Goal: Task Accomplishment & Management: Complete application form

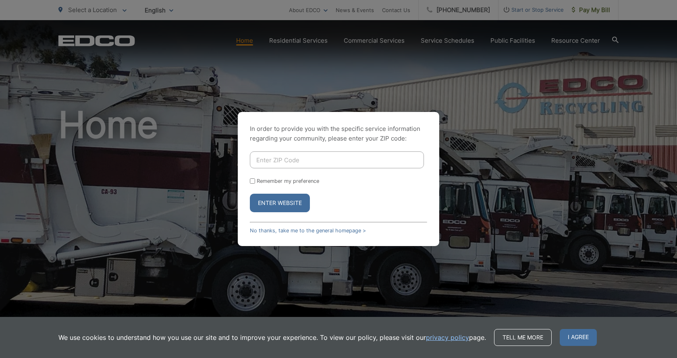
click at [288, 161] on input "Enter ZIP Code" at bounding box center [337, 160] width 174 height 17
type input "92139"
click at [250, 194] on button "Enter Website" at bounding box center [280, 203] width 60 height 19
click at [266, 203] on button "Enter Website" at bounding box center [280, 203] width 60 height 19
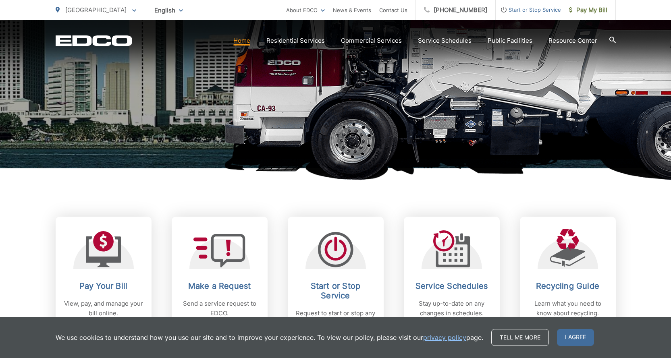
scroll to position [202, 0]
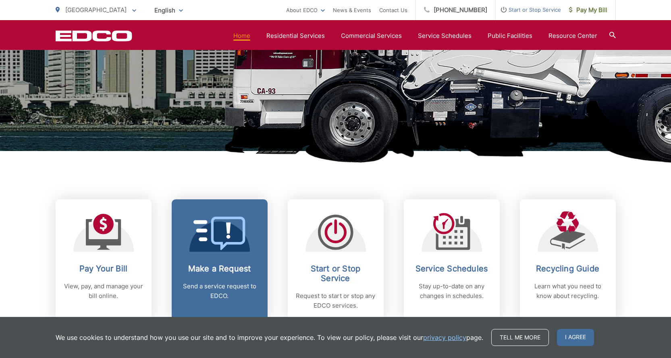
click at [232, 228] on icon at bounding box center [219, 233] width 52 height 33
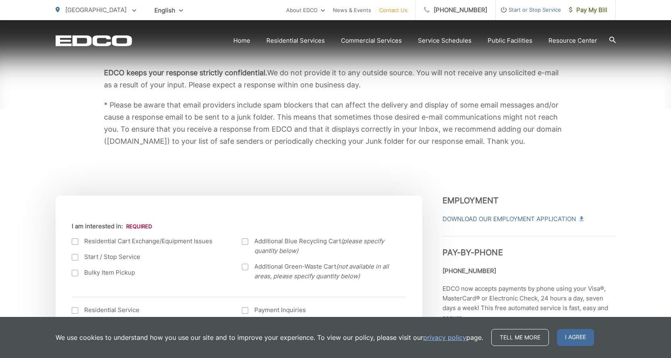
scroll to position [322, 0]
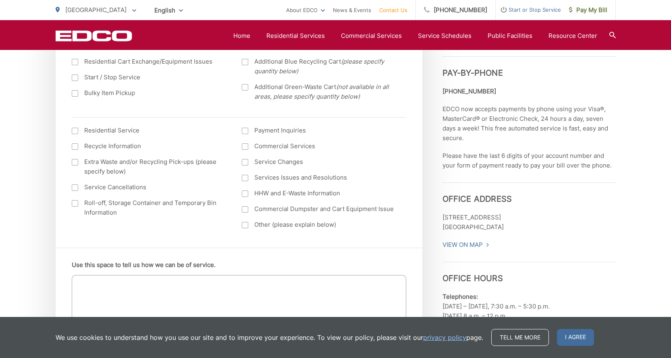
click at [77, 93] on div at bounding box center [75, 93] width 6 height 6
click at [0, 0] on input "Bulky Item Pickup" at bounding box center [0, 0] width 0 height 0
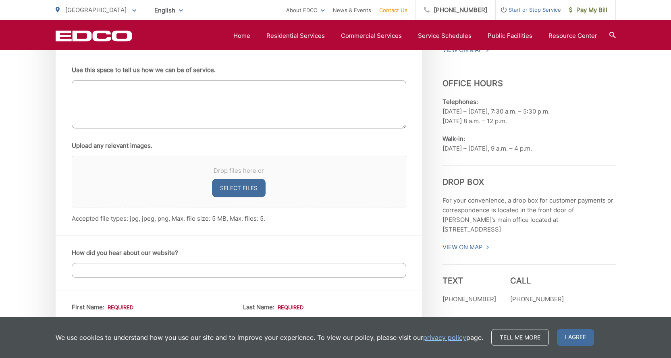
scroll to position [443, 0]
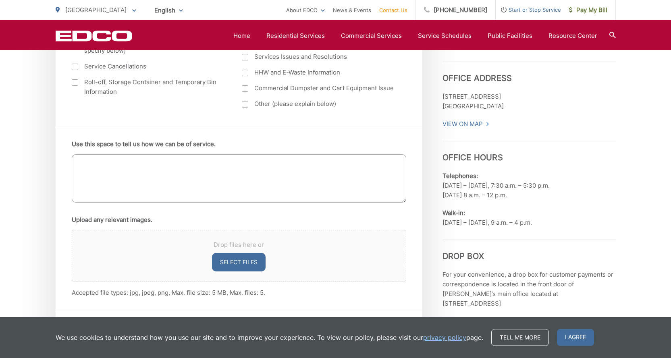
click at [97, 162] on textarea "Use this space to tell us how we can be of service." at bounding box center [239, 178] width 335 height 48
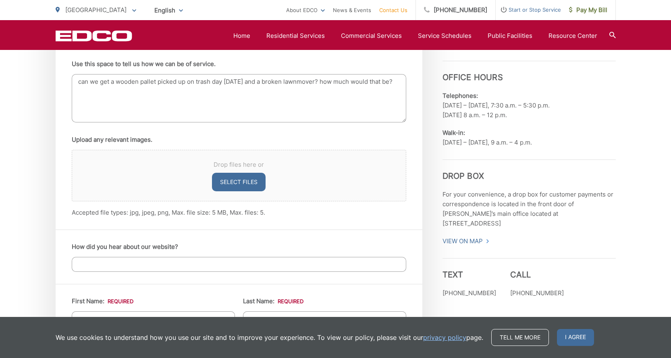
scroll to position [645, 0]
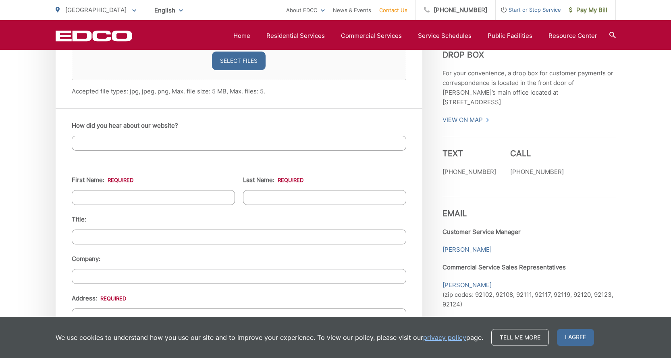
type textarea "can we get a wooden pallet picked up on trash day friday and a broken lawnmover…"
click at [120, 202] on input "First Name: *" at bounding box center [153, 197] width 163 height 15
type input "Elizabeth"
type input "Cave"
type input "2461 Manzana Way"
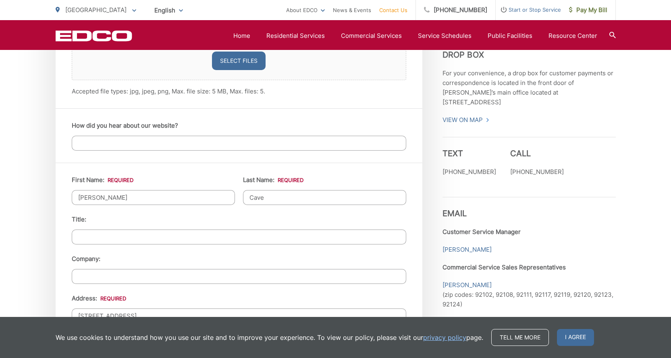
type input "SAN DIEGO"
type input "92139"
type input "(619) 573-0603"
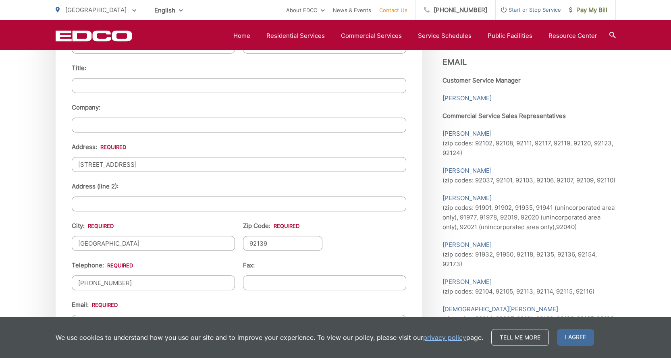
scroll to position [967, 0]
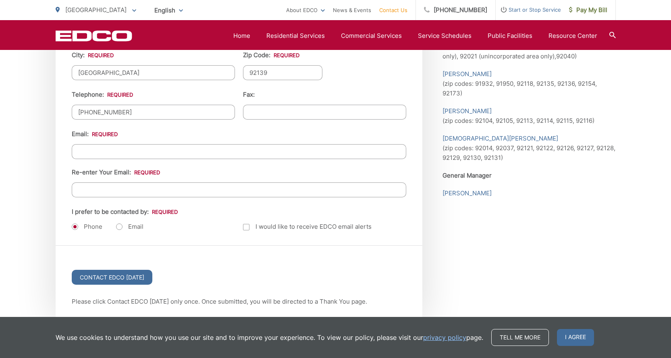
click at [132, 175] on label "Re-enter Your Email:" at bounding box center [116, 172] width 88 height 7
click at [132, 183] on input "Re-enter Your Email:" at bounding box center [239, 190] width 335 height 15
drag, startPoint x: 106, startPoint y: 143, endPoint x: 105, endPoint y: 148, distance: 4.2
click at [105, 148] on div "Email: Re-enter Your Email:" at bounding box center [239, 163] width 335 height 68
click at [103, 149] on input "Email *" at bounding box center [239, 151] width 335 height 15
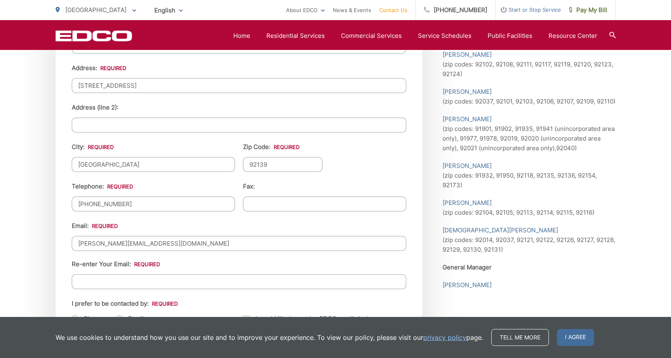
scroll to position [846, 0]
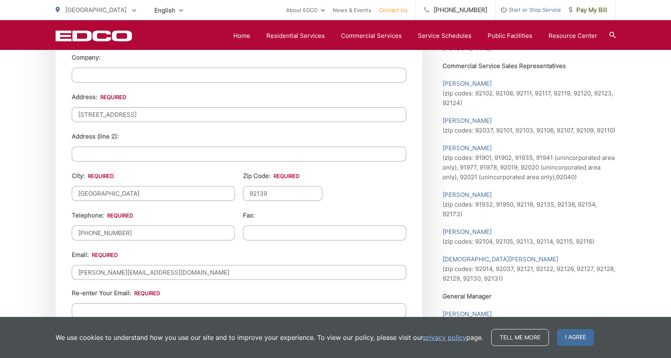
type input "elizabeth.cave1@gmail.com"
click at [94, 306] on input "Re-enter Your Email:" at bounding box center [239, 310] width 335 height 15
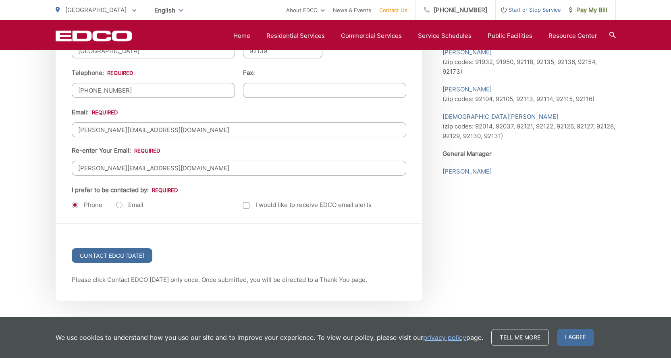
scroll to position [1095, 0]
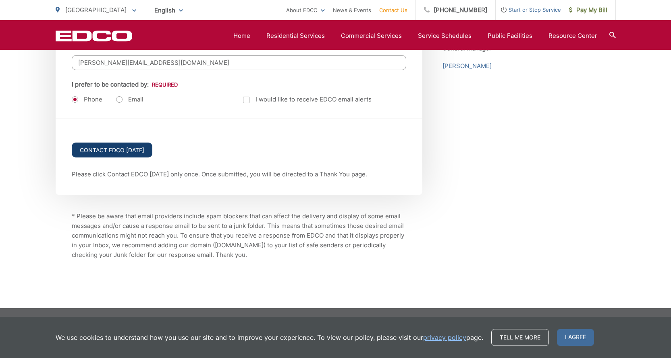
type input "elizabeth.cave1@gmail.com"
click at [115, 152] on input "Contact EDCO Today" at bounding box center [112, 150] width 81 height 15
